Goal: Task Accomplishment & Management: Manage account settings

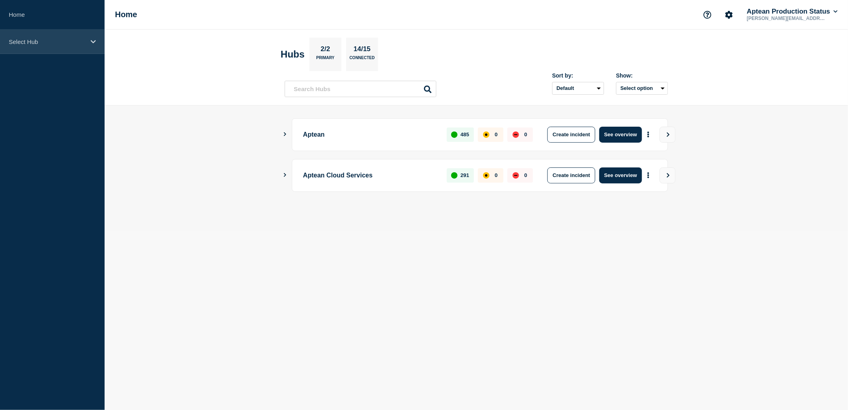
click at [62, 42] on p "Select Hub" at bounding box center [47, 41] width 77 height 7
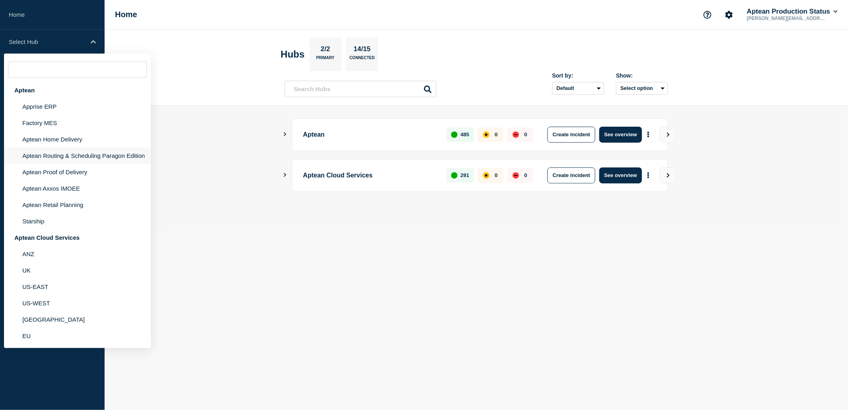
click at [81, 153] on li "Aptean Routing & Scheduling Paragon Edition" at bounding box center [77, 155] width 147 height 16
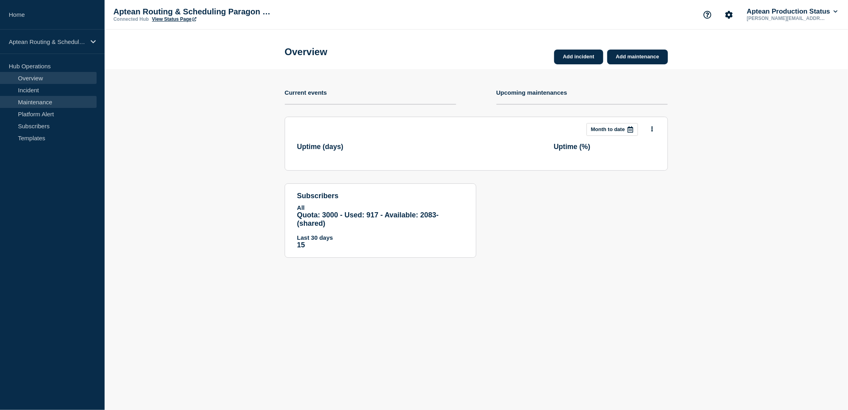
click at [58, 101] on link "Maintenance" at bounding box center [48, 102] width 97 height 12
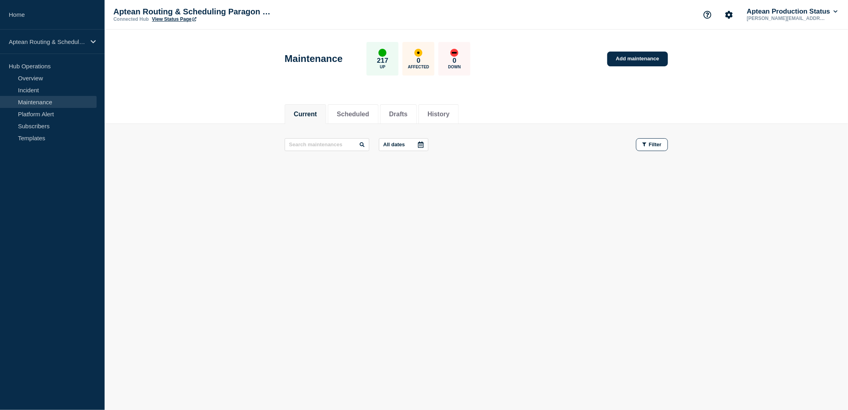
click at [244, 153] on main "All dates Filter" at bounding box center [477, 145] width 744 height 42
drag, startPoint x: 329, startPoint y: 117, endPoint x: 279, endPoint y: 117, distance: 49.9
click at [279, 117] on div "Current Scheduled Drafts History" at bounding box center [477, 110] width 744 height 28
drag, startPoint x: 279, startPoint y: 117, endPoint x: 220, endPoint y: 134, distance: 60.7
click at [220, 134] on main "All dates Filter" at bounding box center [477, 145] width 744 height 42
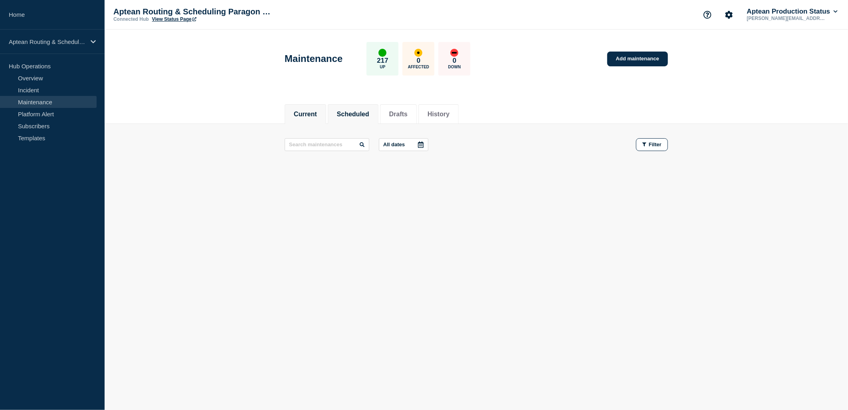
click at [352, 111] on button "Scheduled" at bounding box center [353, 114] width 32 height 7
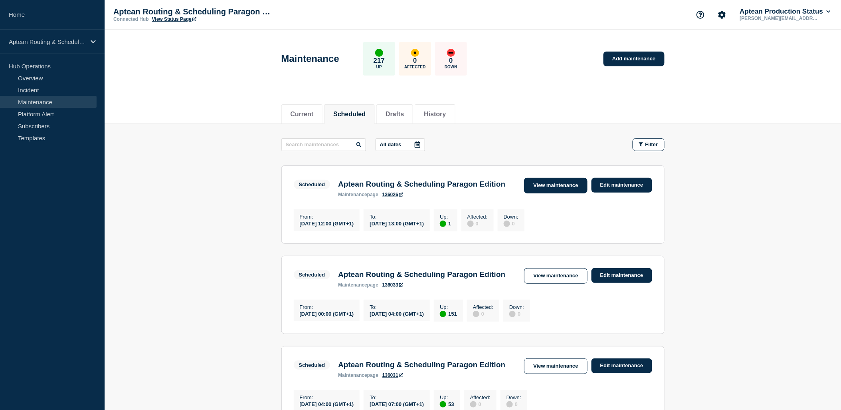
click at [544, 192] on link "View maintenance" at bounding box center [555, 186] width 63 height 16
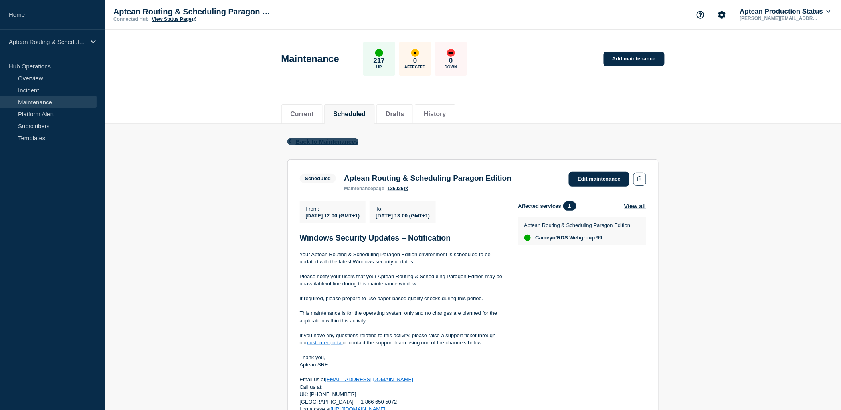
click at [292, 144] on button "Back Back to Maintenances" at bounding box center [323, 141] width 71 height 7
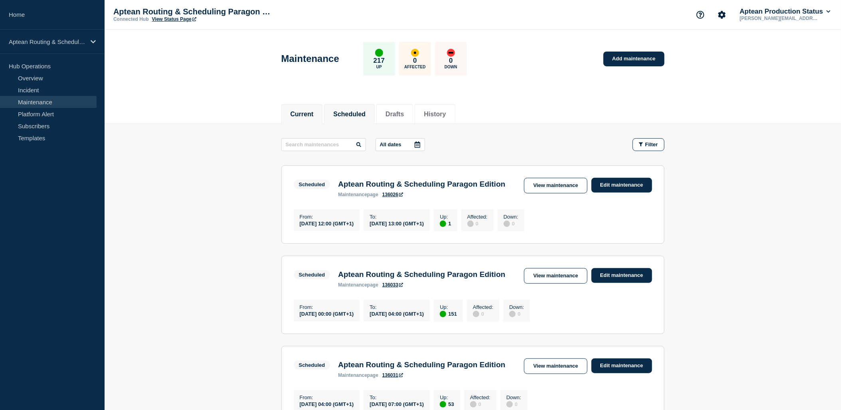
click at [314, 114] on button "Current" at bounding box center [302, 114] width 23 height 7
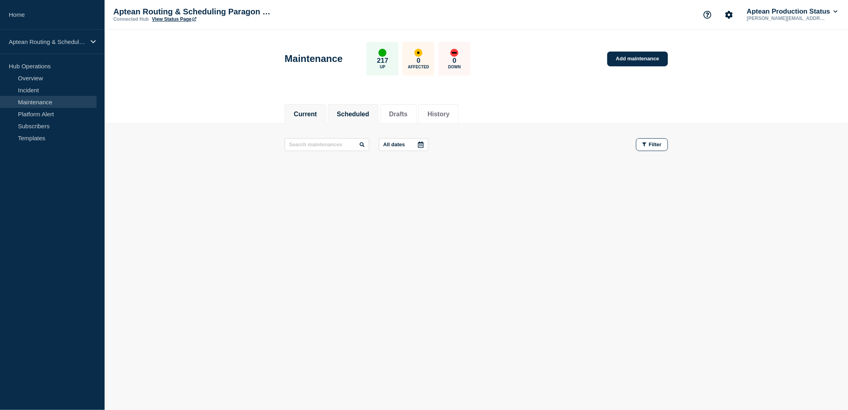
click at [367, 113] on button "Scheduled" at bounding box center [353, 114] width 32 height 7
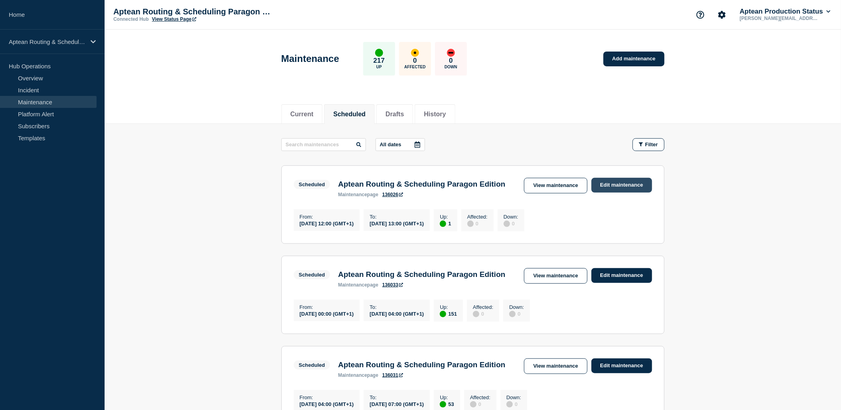
click at [617, 186] on link "Edit maintenance" at bounding box center [622, 185] width 61 height 15
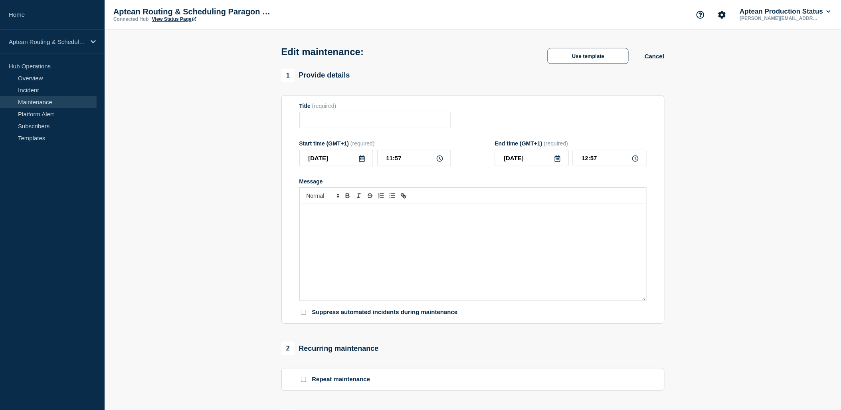
type input "Aptean Routing & Scheduling Paragon Edition"
type input "12:00"
type input "13:00"
checkbox input "true"
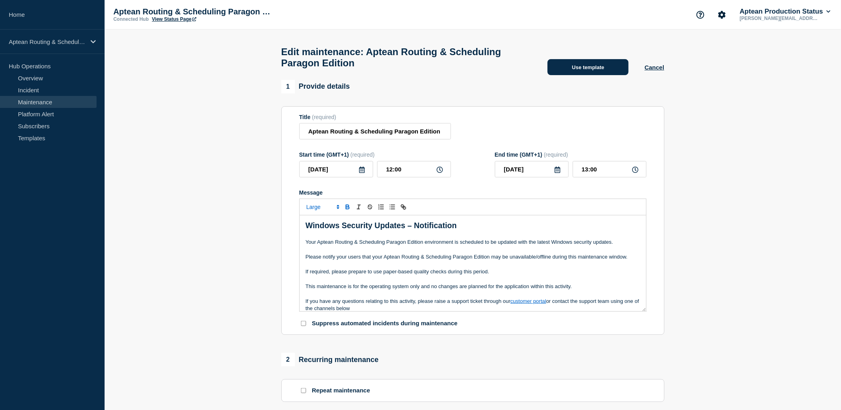
click at [601, 75] on button "Use template" at bounding box center [588, 67] width 81 height 16
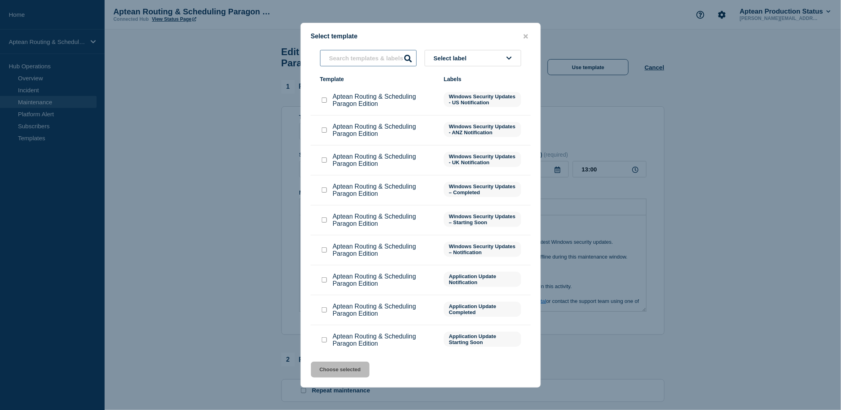
click at [368, 61] on input "text" at bounding box center [368, 58] width 97 height 16
click at [324, 221] on input "Aptean Routing & Scheduling Paragon Edition checkbox" at bounding box center [324, 219] width 5 height 5
checkbox input "true"
click at [343, 372] on button "Choose selected" at bounding box center [340, 369] width 59 height 16
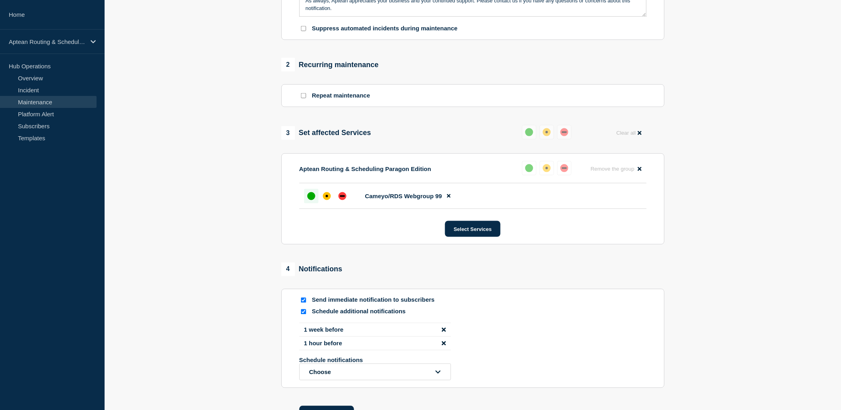
scroll to position [364, 0]
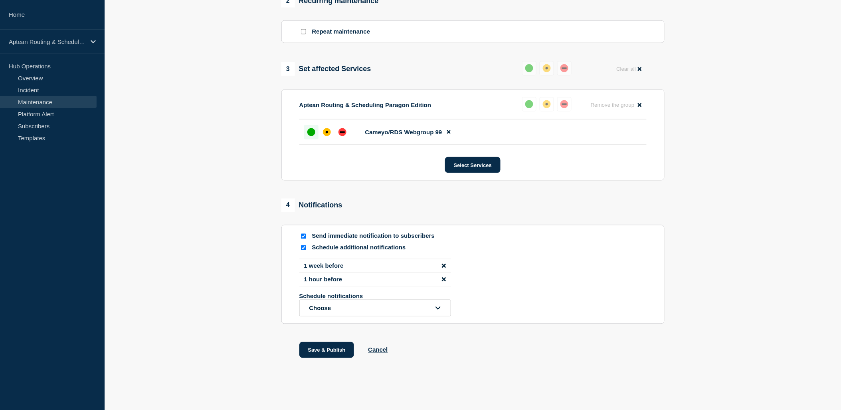
click at [302, 248] on input "Schedule additional notifications" at bounding box center [303, 247] width 5 height 5
checkbox input "false"
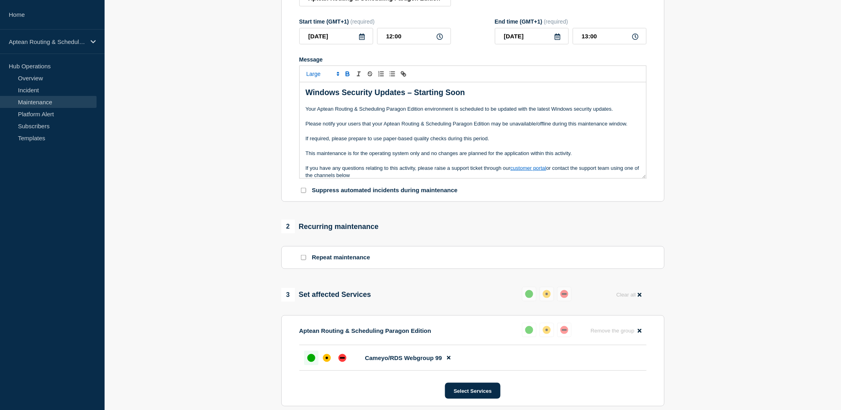
scroll to position [259, 0]
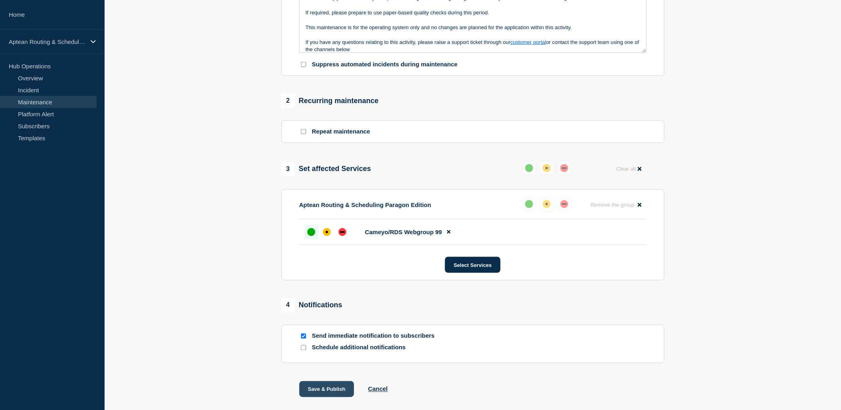
click at [329, 393] on button "Save & Publish" at bounding box center [327, 389] width 55 height 16
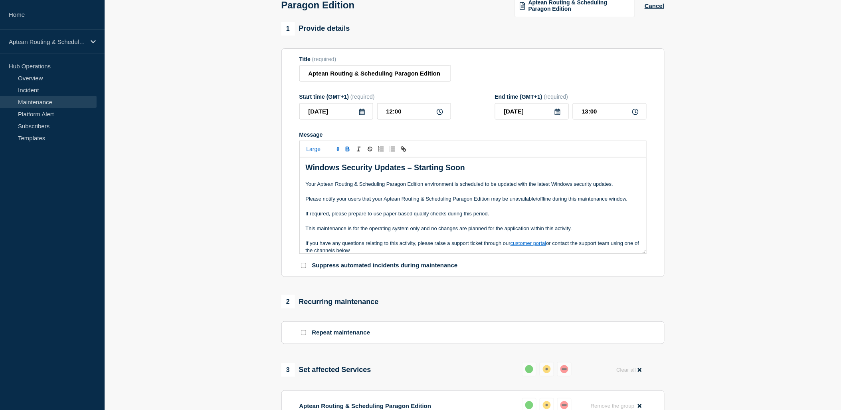
scroll to position [37, 0]
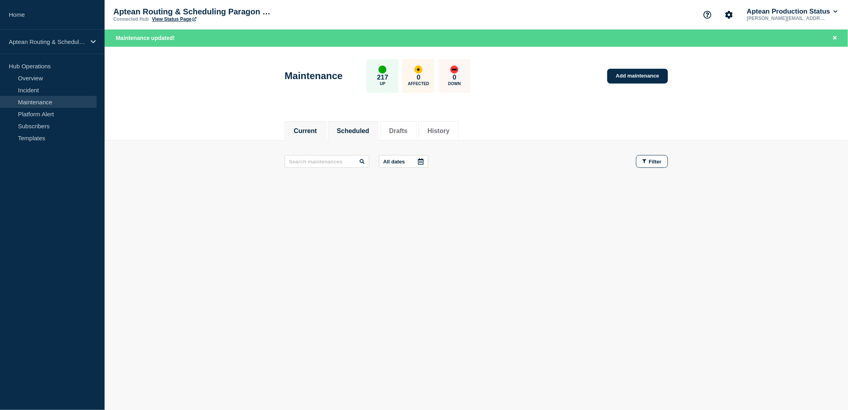
click at [351, 129] on button "Scheduled" at bounding box center [353, 130] width 32 height 7
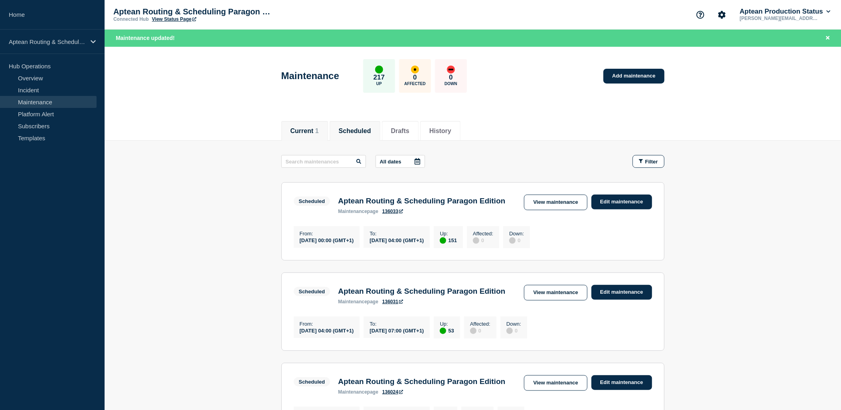
click at [294, 122] on li "Current 1" at bounding box center [305, 131] width 47 height 20
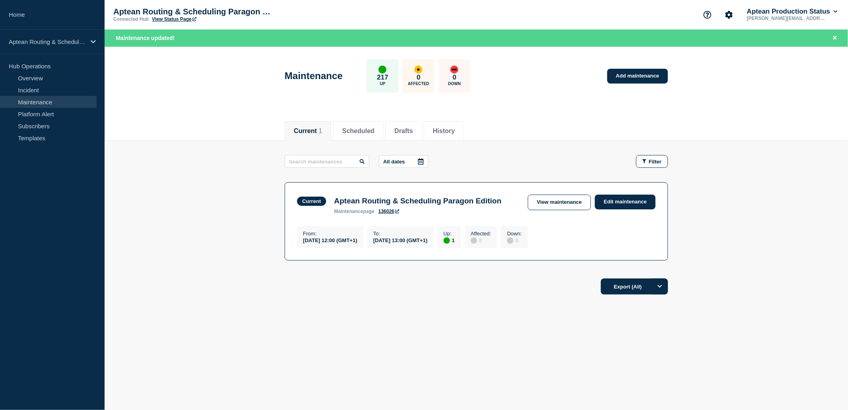
click at [212, 263] on main "All dates Filter Current 1 Up Aptean Routing & Scheduling Paragon Edition From …" at bounding box center [477, 207] width 744 height 132
